Goal: Go to known website: Access a specific website the user already knows

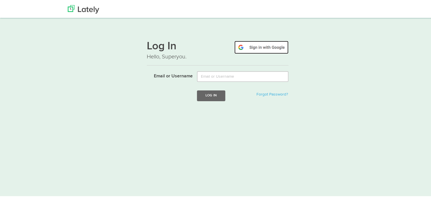
click at [256, 46] on img at bounding box center [262, 46] width 54 height 13
